Goal: Information Seeking & Learning: Find specific fact

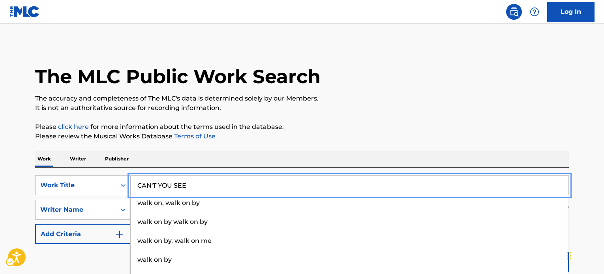
type input "CAN'T YOU SEE"
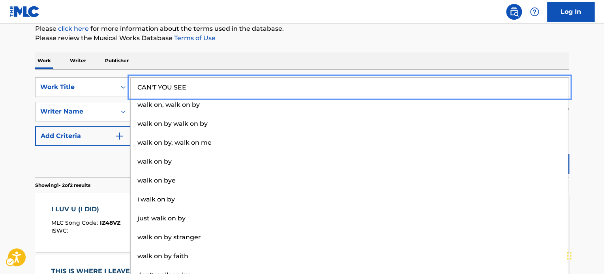
click at [96, 158] on div "Reset Search Search" at bounding box center [302, 162] width 534 height 32
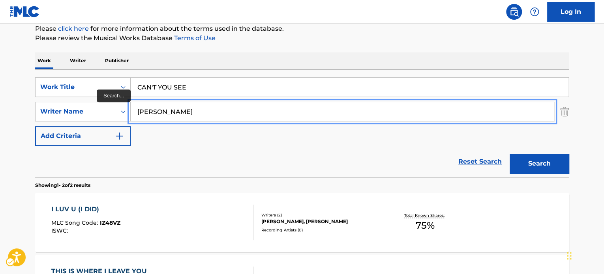
paste input "[PERSON_NAME]"
drag, startPoint x: 185, startPoint y: 111, endPoint x: 37, endPoint y: 117, distance: 148.5
click at [20, 117] on main "The MLC Public Work Search The accuracy and completeness of The MLC's data is d…" at bounding box center [302, 140] width 604 height 430
type input "[PERSON_NAME]"
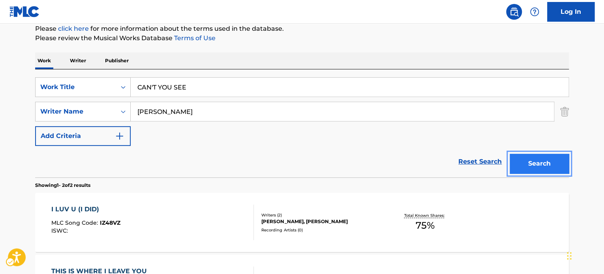
click at [543, 164] on button "Search" at bounding box center [538, 164] width 59 height 20
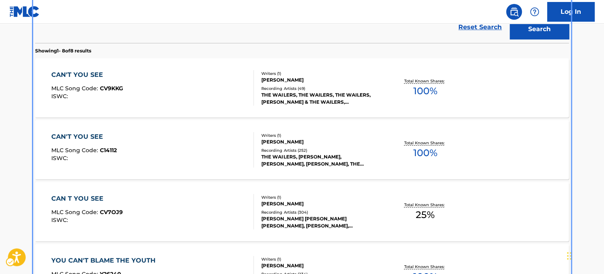
scroll to position [154, 0]
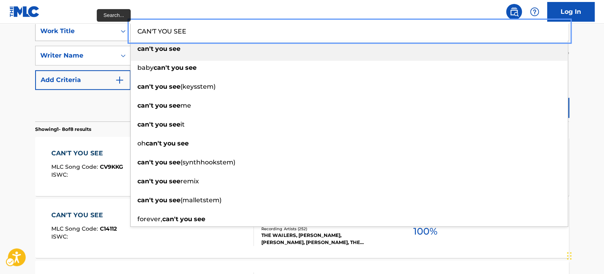
paste input "I'VE GOT NEWS FOR YOU"
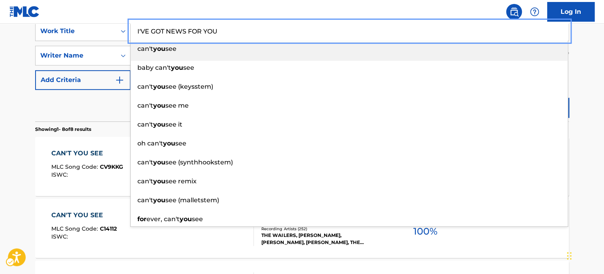
drag, startPoint x: 192, startPoint y: 30, endPoint x: 117, endPoint y: 43, distance: 76.2
click at [103, 32] on div "SearchWithCriteria04e37976-4325-44c1-bf06-195df08e13fe Work Title I'VE GOT NEWS…" at bounding box center [302, 31] width 534 height 20
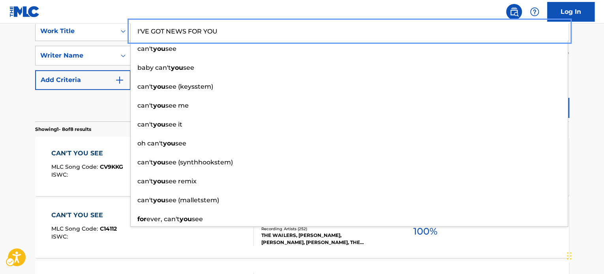
type input "I'VE GOT NEWS FOR YOU"
click at [99, 111] on div "Reset Search Search" at bounding box center [302, 106] width 534 height 32
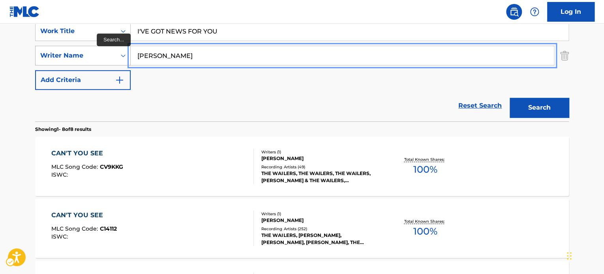
paste input "[PERSON_NAME]"
drag, startPoint x: 184, startPoint y: 54, endPoint x: 98, endPoint y: 58, distance: 86.1
click at [98, 58] on div "SearchWithCriteria75ff636b-1ab1-4dd9-a7fa-9fbec99b2389 Writer Name [PERSON_NAME]" at bounding box center [302, 56] width 534 height 20
type input "[PERSON_NAME]"
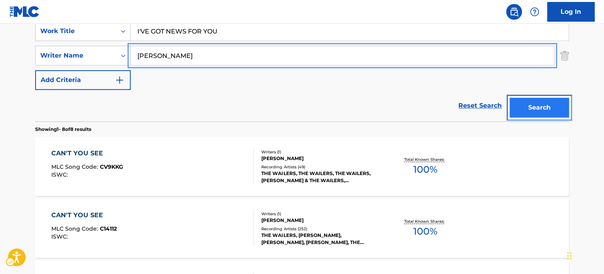
click at [534, 110] on button "Search" at bounding box center [538, 108] width 59 height 20
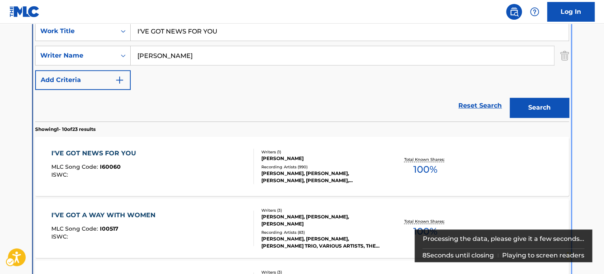
scroll to position [167, 0]
